Goal: Navigation & Orientation: Find specific page/section

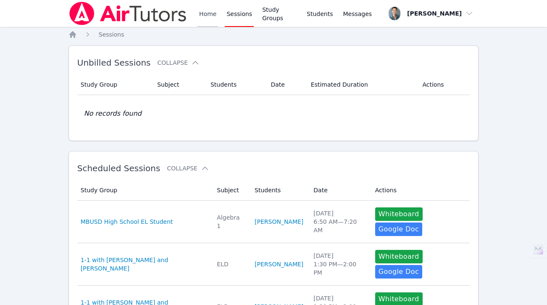
click at [217, 10] on link "Home" at bounding box center [208, 13] width 21 height 27
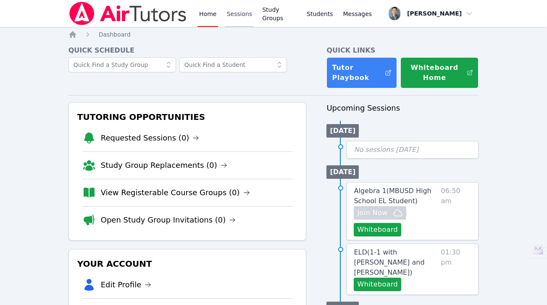
click at [232, 18] on link "Sessions" at bounding box center [239, 13] width 29 height 27
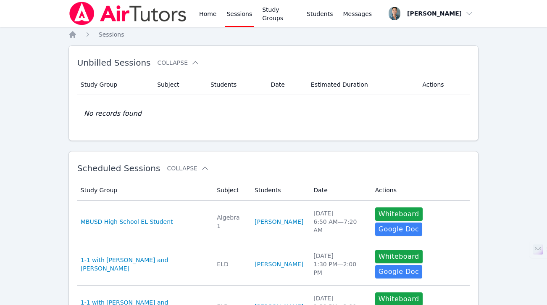
click at [190, 17] on div "Home Sessions Study Groups Students Messages" at bounding box center [221, 13] width 305 height 27
click at [211, 11] on link "Home" at bounding box center [208, 13] width 21 height 27
